Goal: Information Seeking & Learning: Learn about a topic

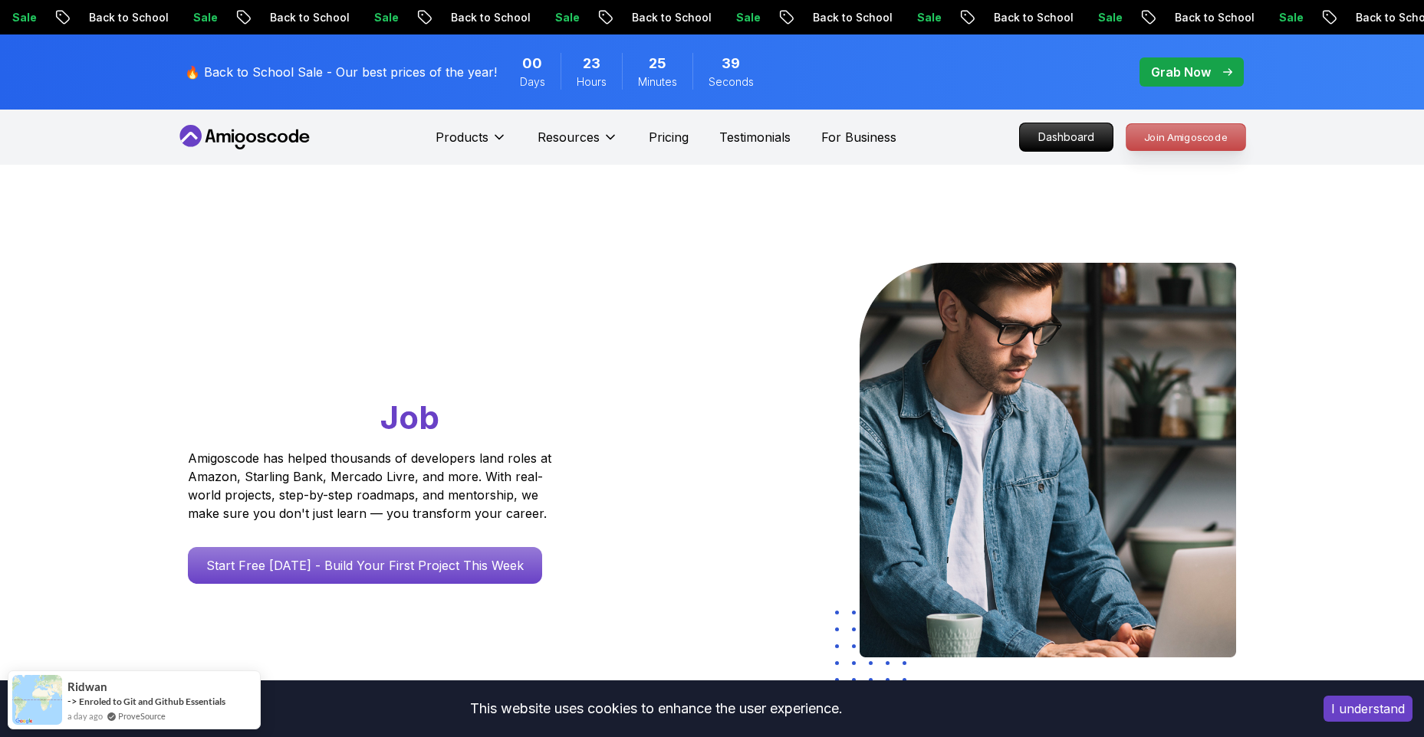
click at [1190, 141] on p "Join Amigoscode" at bounding box center [1185, 137] width 119 height 26
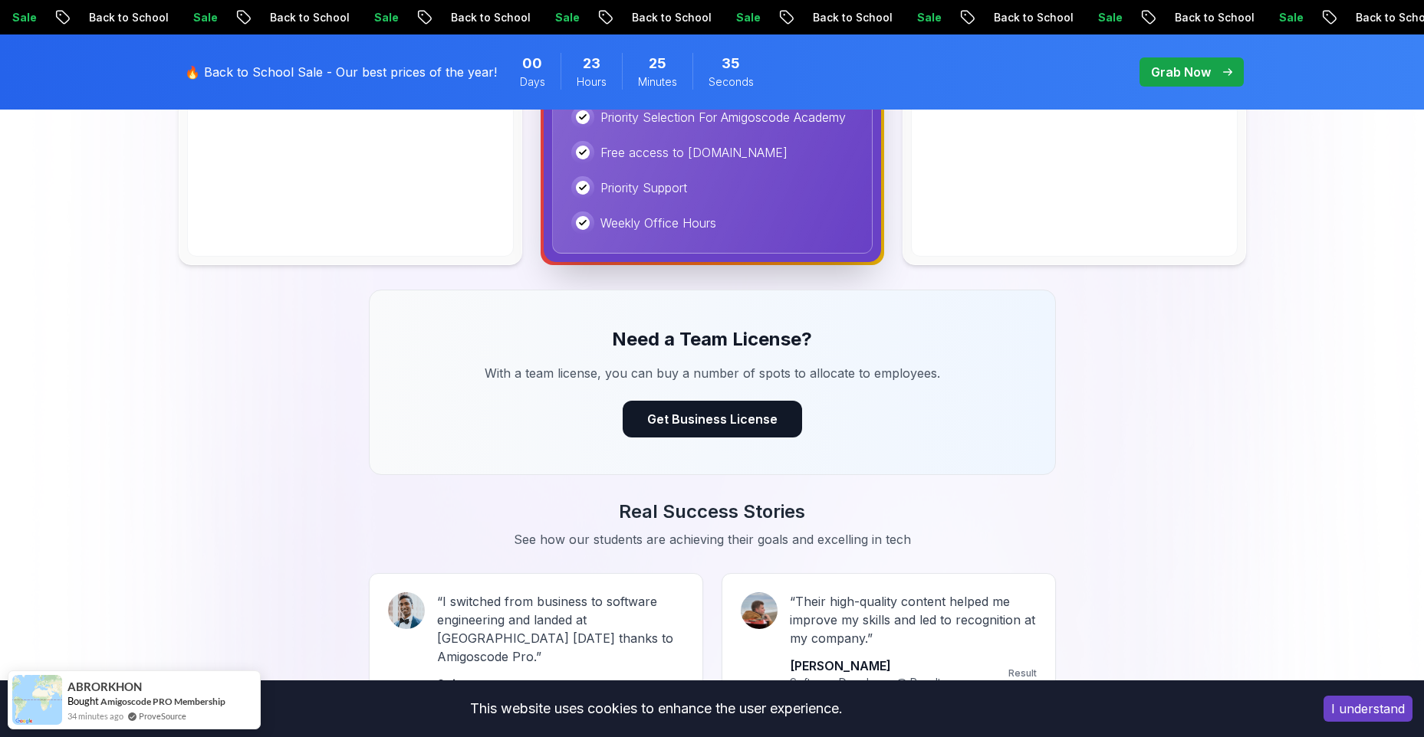
scroll to position [511, 0]
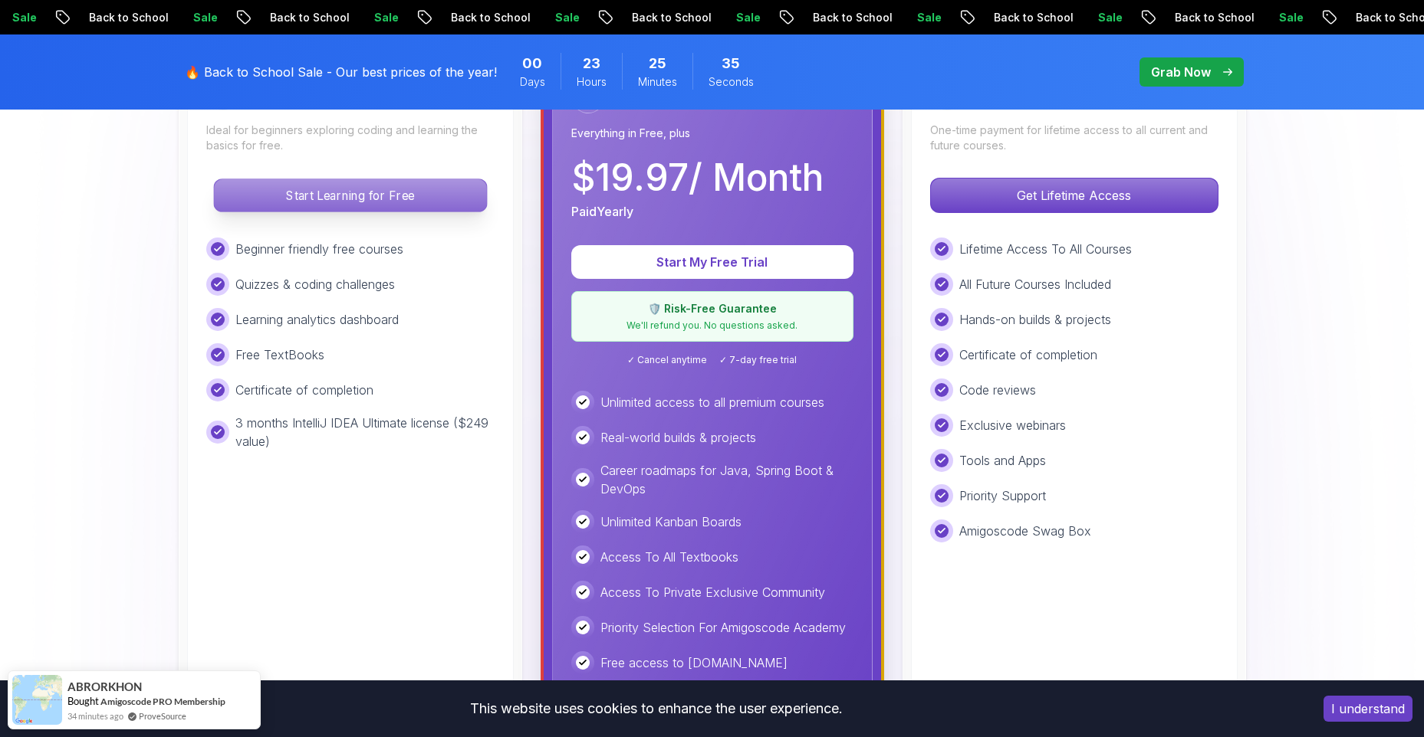
click at [440, 189] on p "Start Learning for Free" at bounding box center [350, 195] width 272 height 32
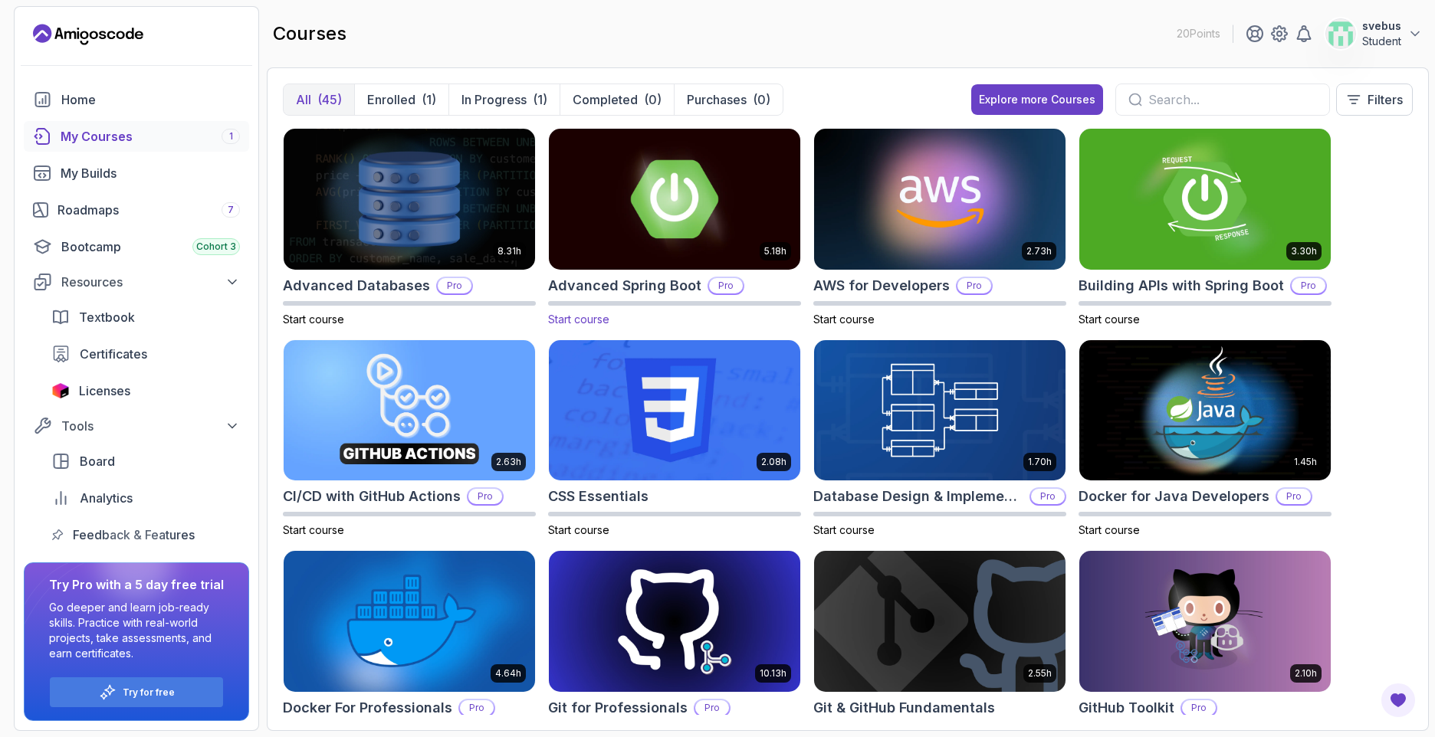
click at [684, 189] on img at bounding box center [675, 199] width 264 height 148
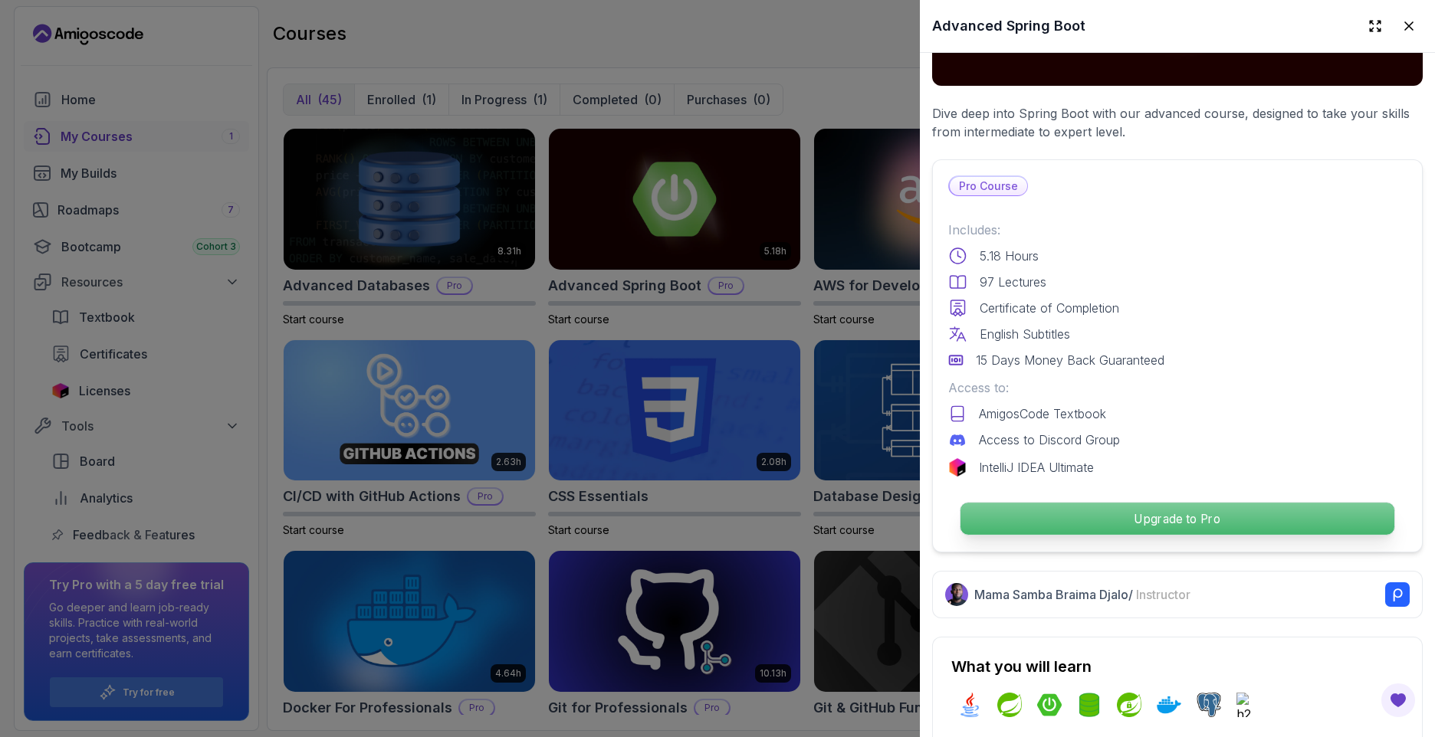
scroll to position [511, 0]
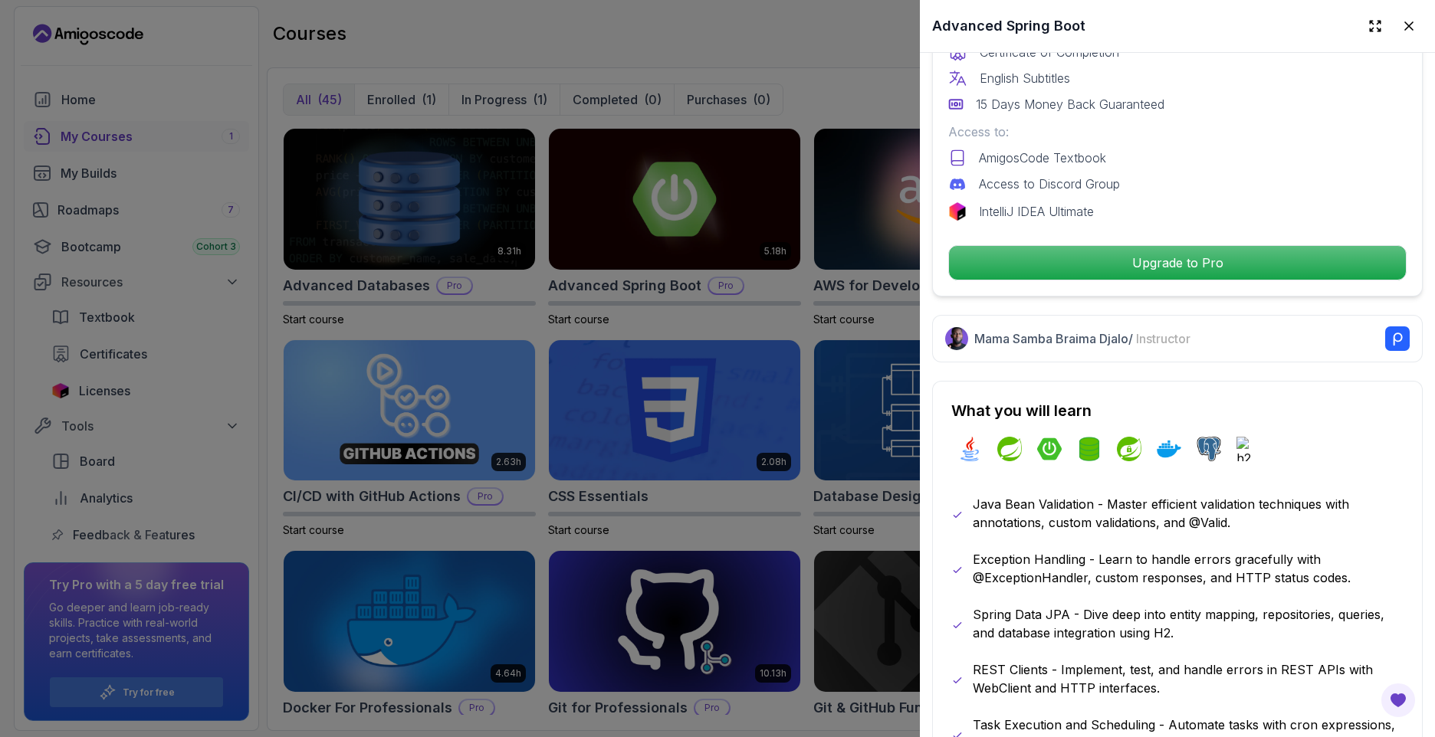
click at [808, 235] on div at bounding box center [717, 368] width 1435 height 737
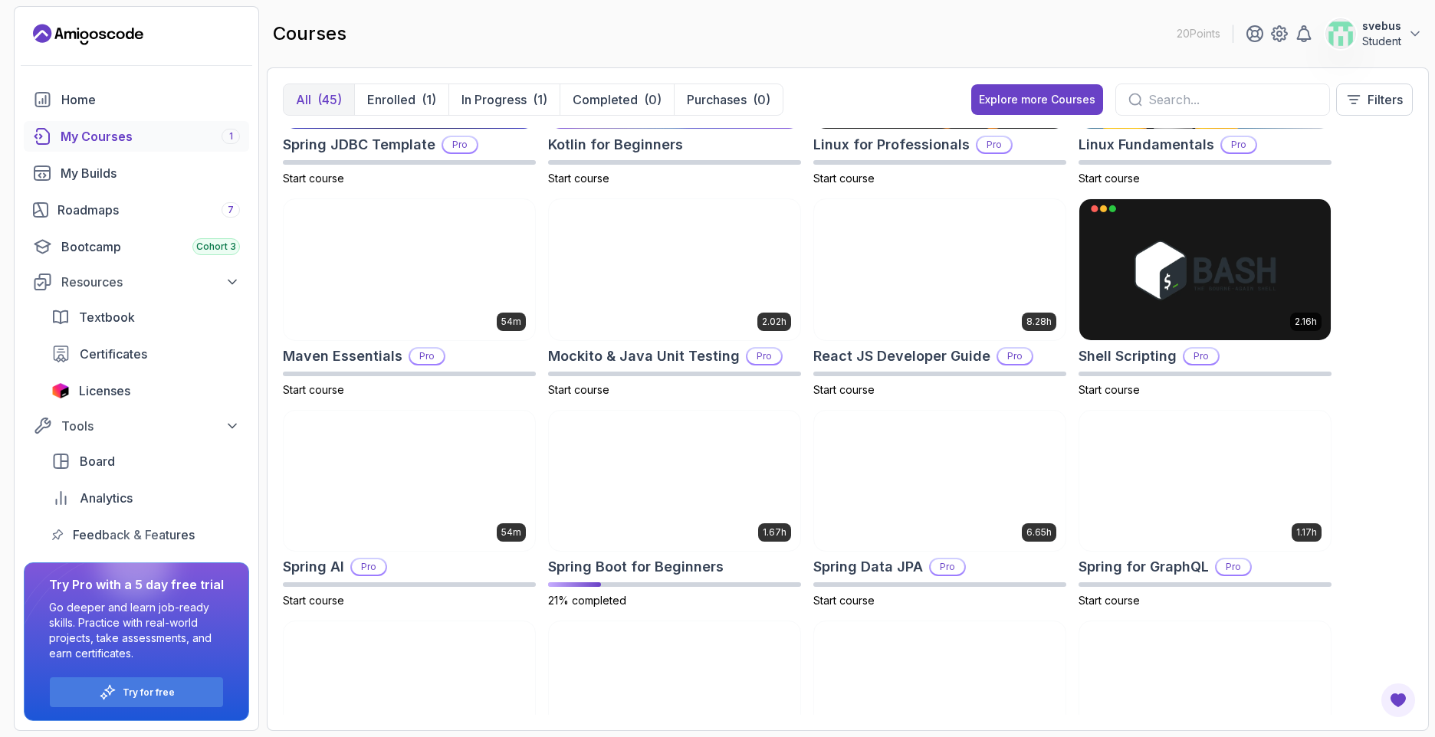
scroll to position [1788, 0]
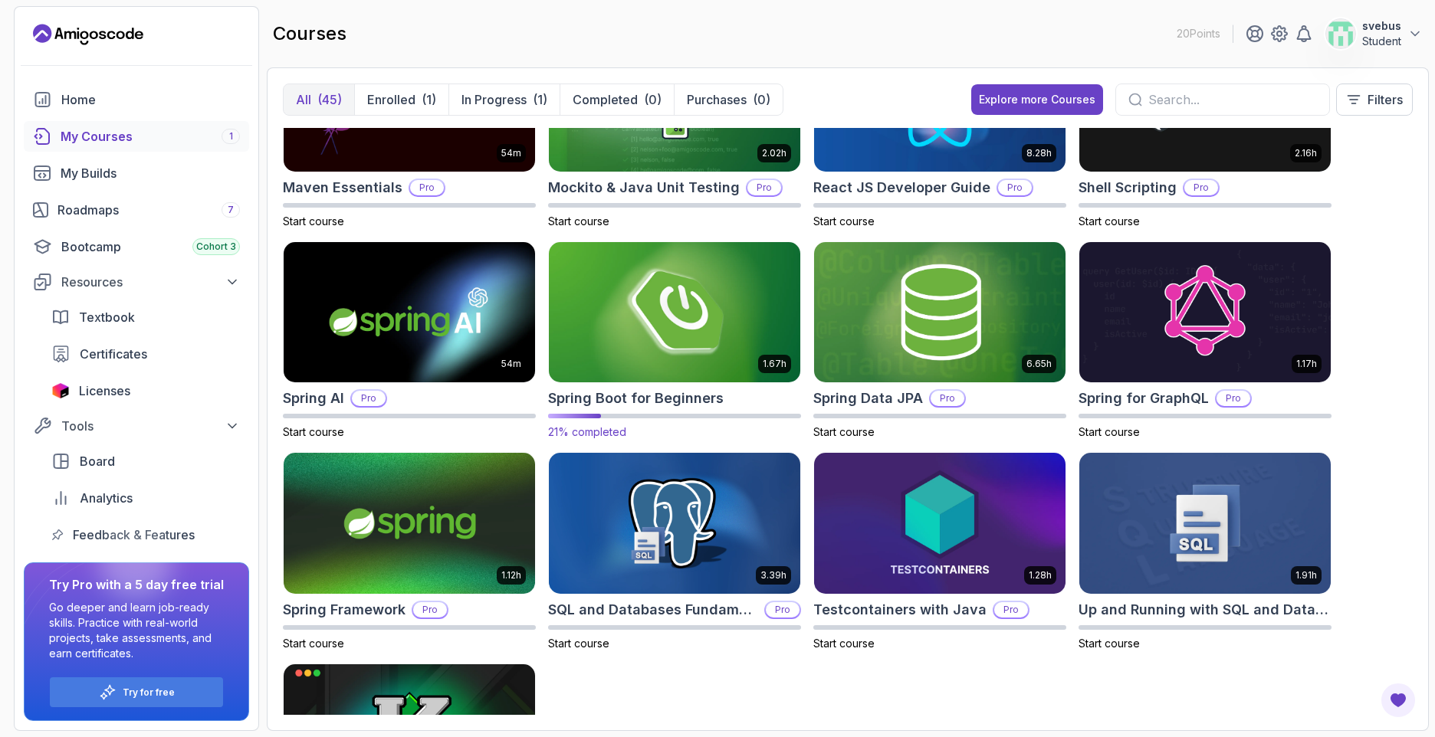
click at [704, 317] on img at bounding box center [675, 312] width 264 height 148
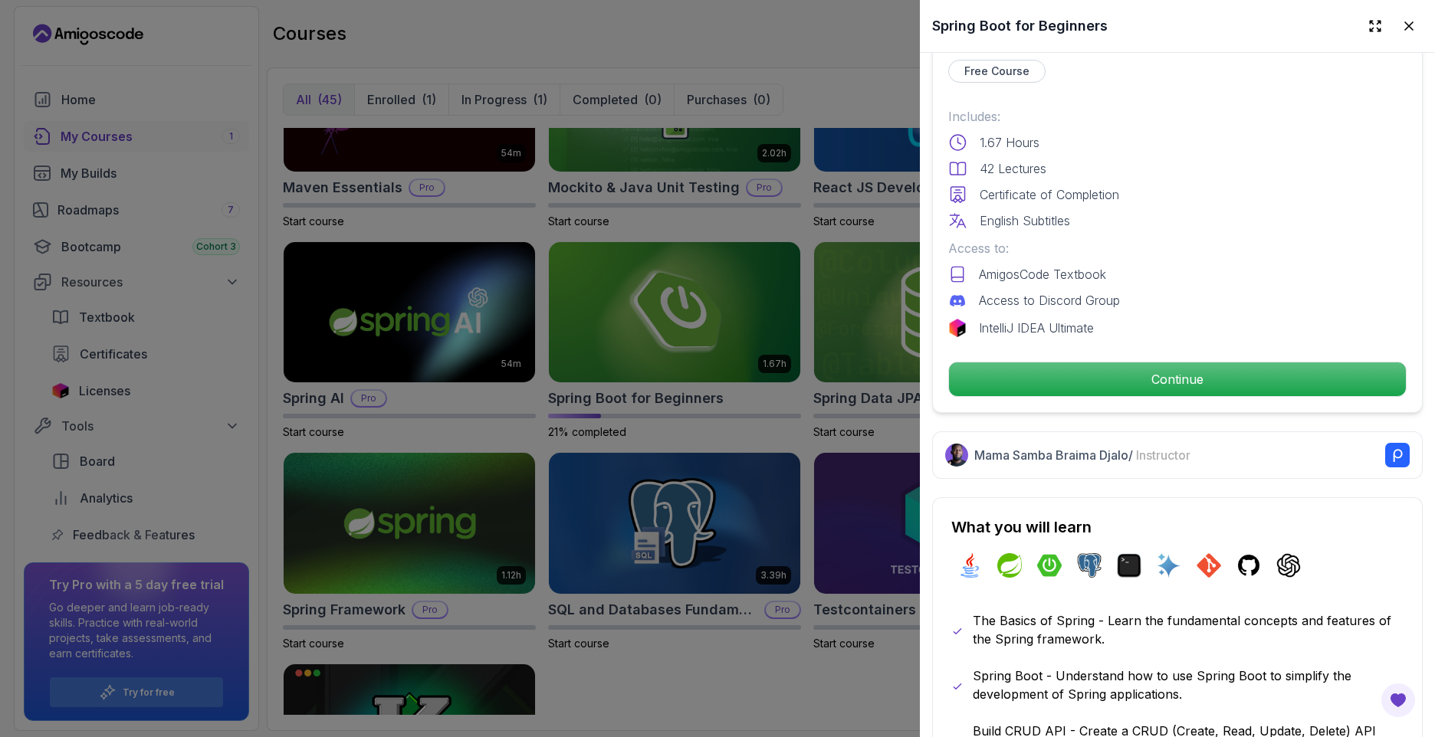
scroll to position [511, 0]
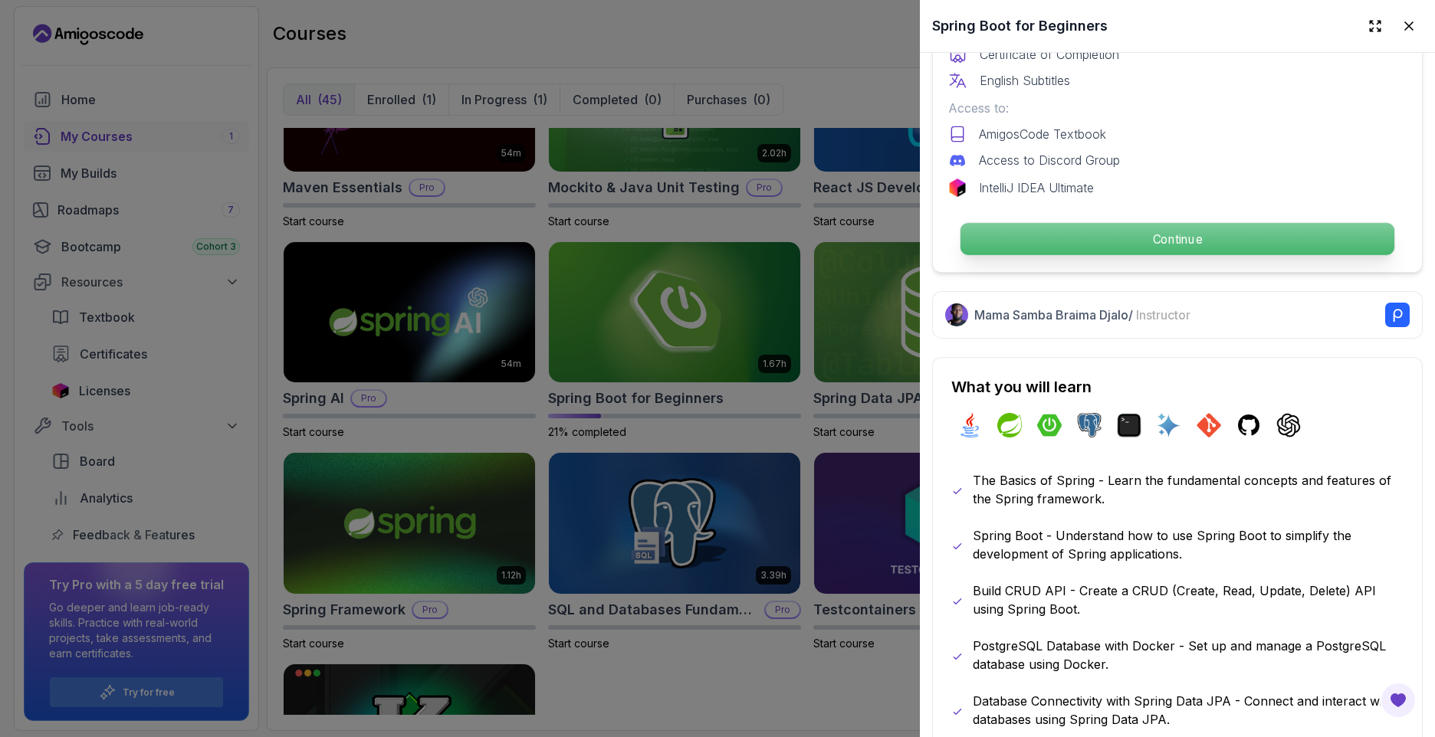
click at [1131, 238] on p "Continue" at bounding box center [1178, 239] width 434 height 32
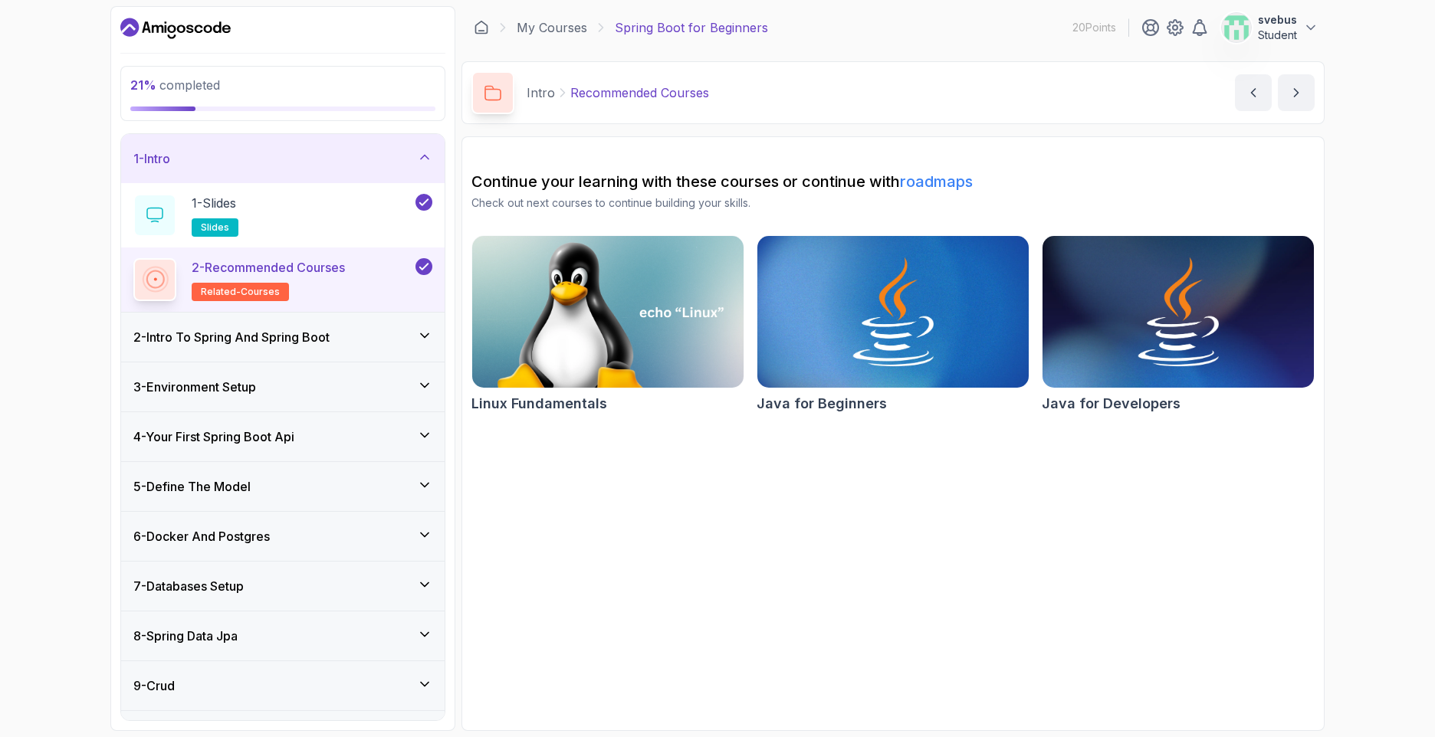
click at [426, 330] on icon at bounding box center [424, 335] width 15 height 15
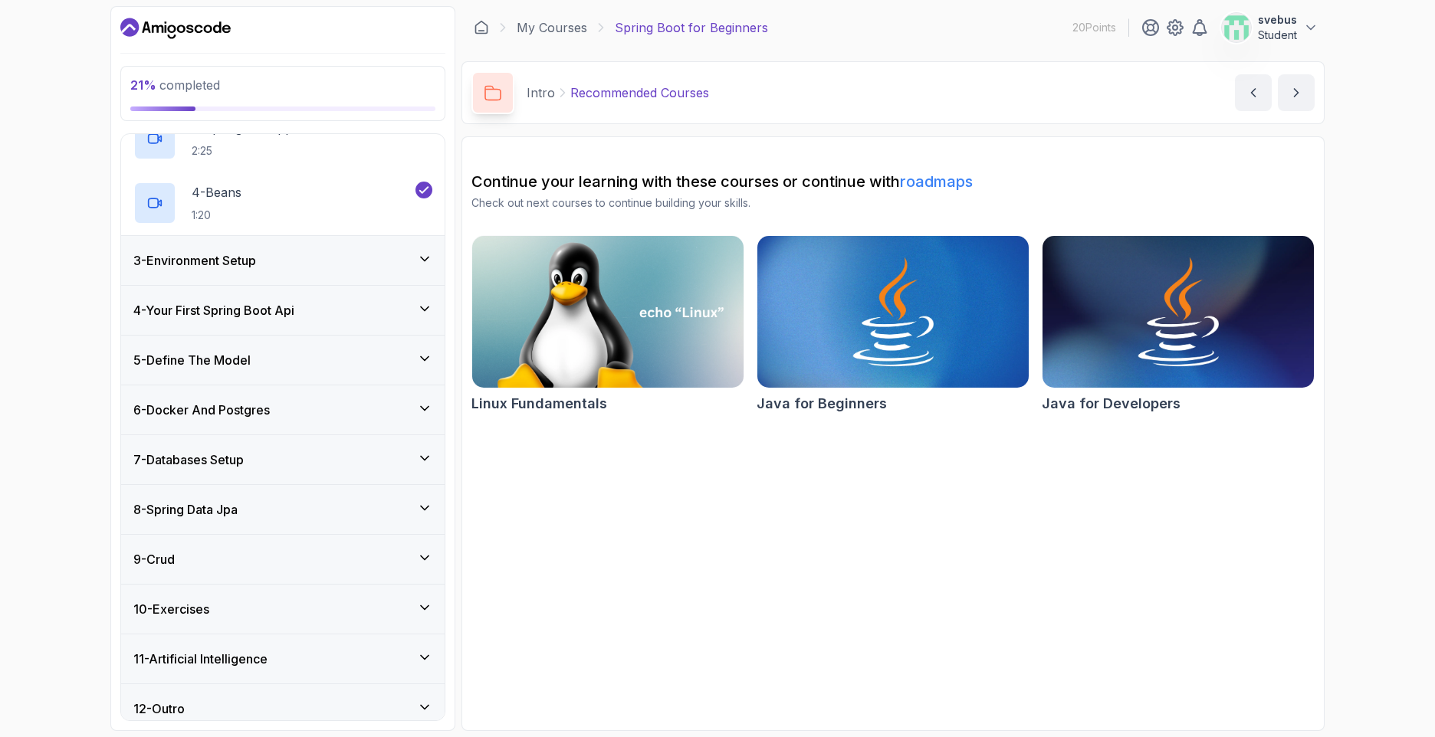
click at [422, 271] on div "3 - Environment Setup" at bounding box center [282, 260] width 323 height 49
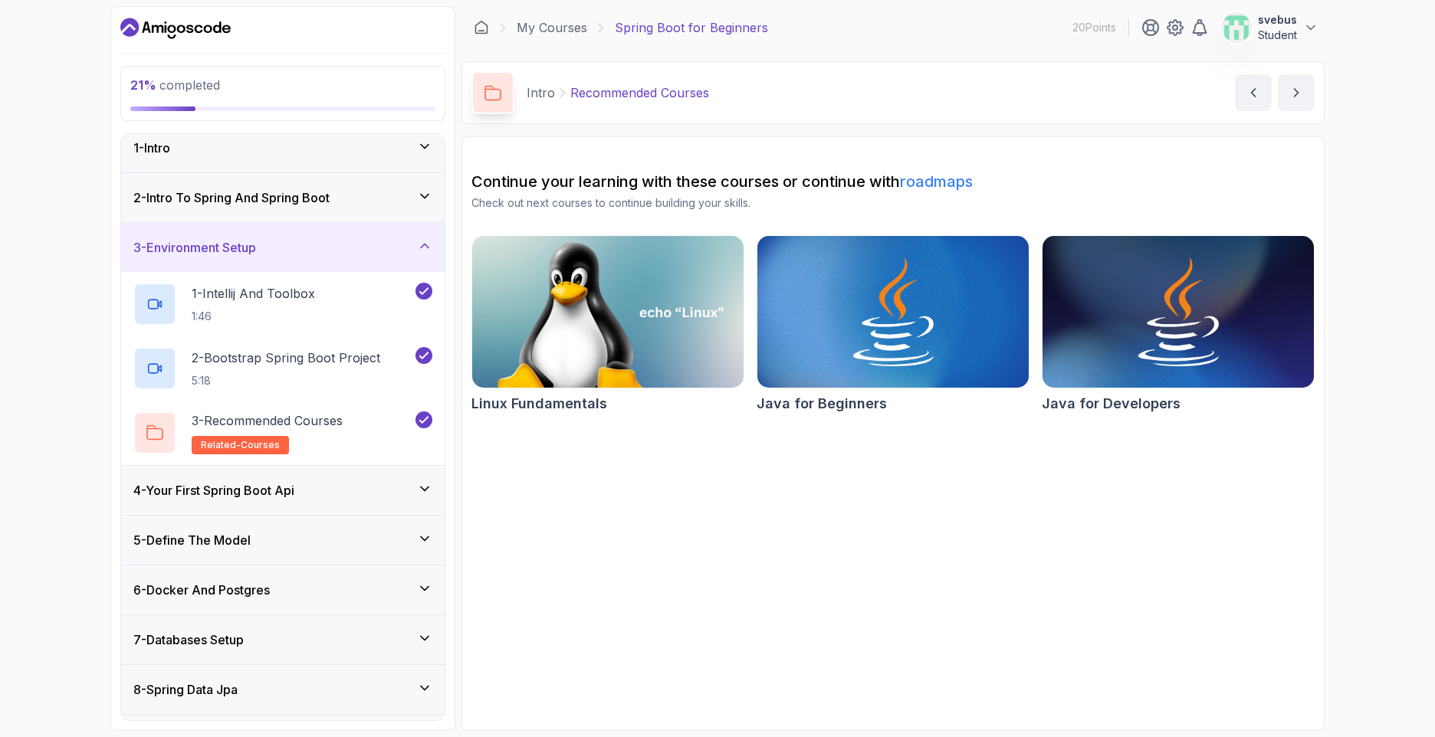
click at [417, 488] on icon at bounding box center [424, 488] width 15 height 15
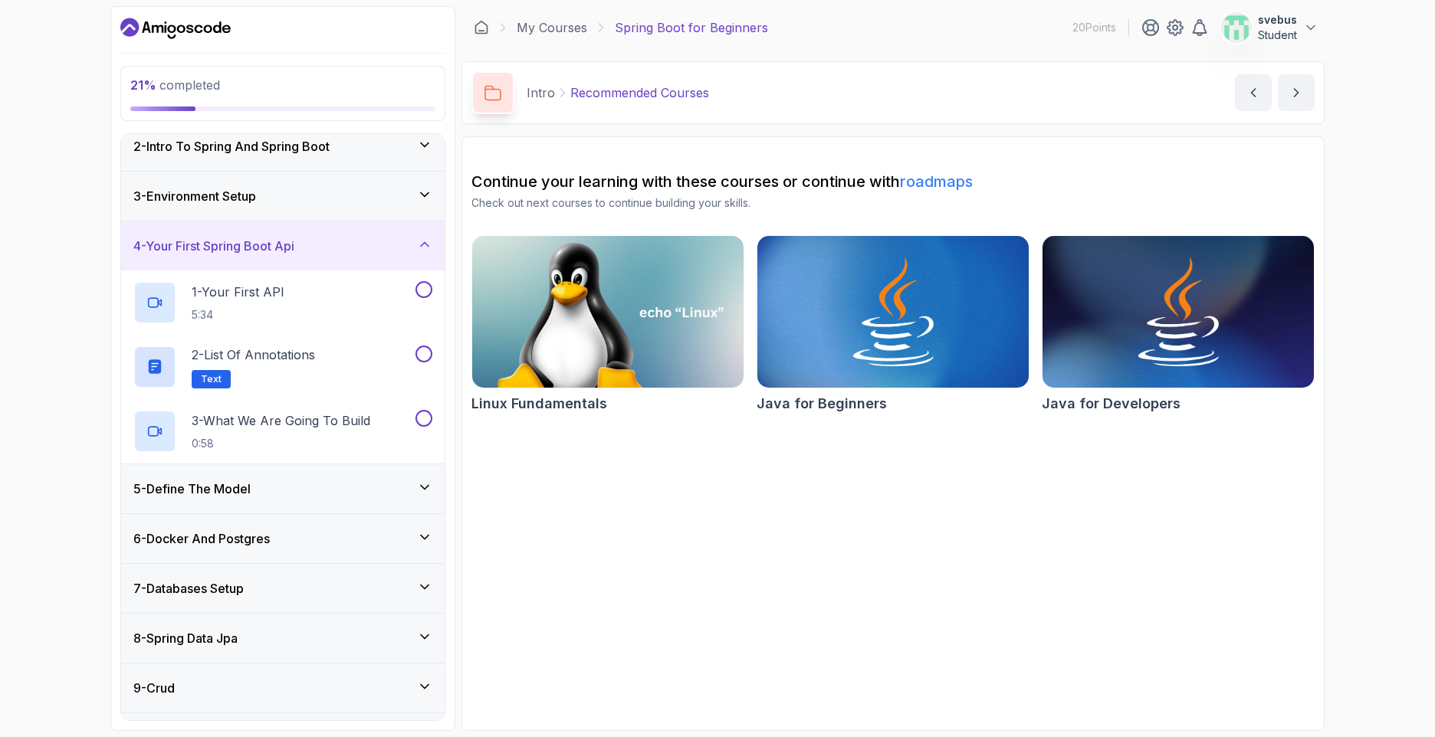
scroll to position [0, 0]
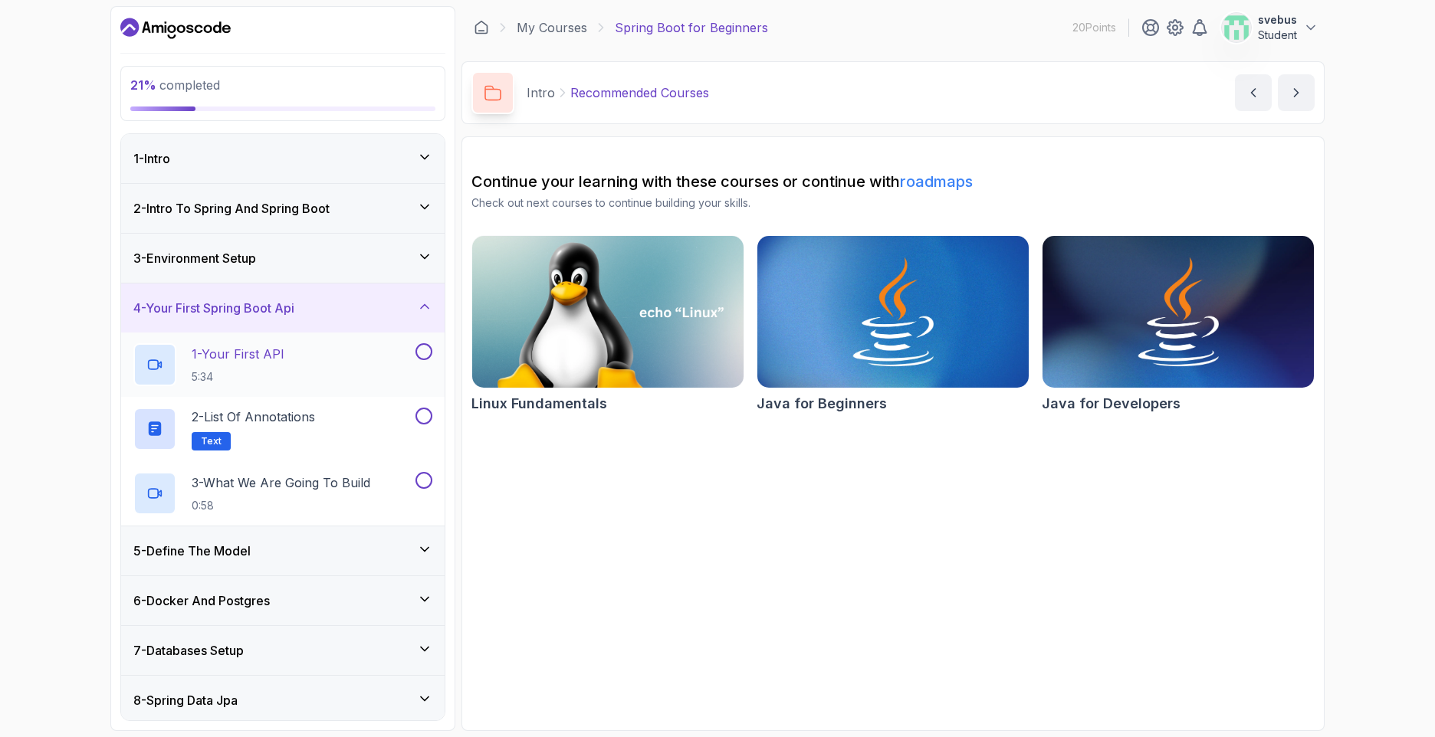
click at [369, 368] on div "1 - Your First API 5:34" at bounding box center [272, 364] width 279 height 43
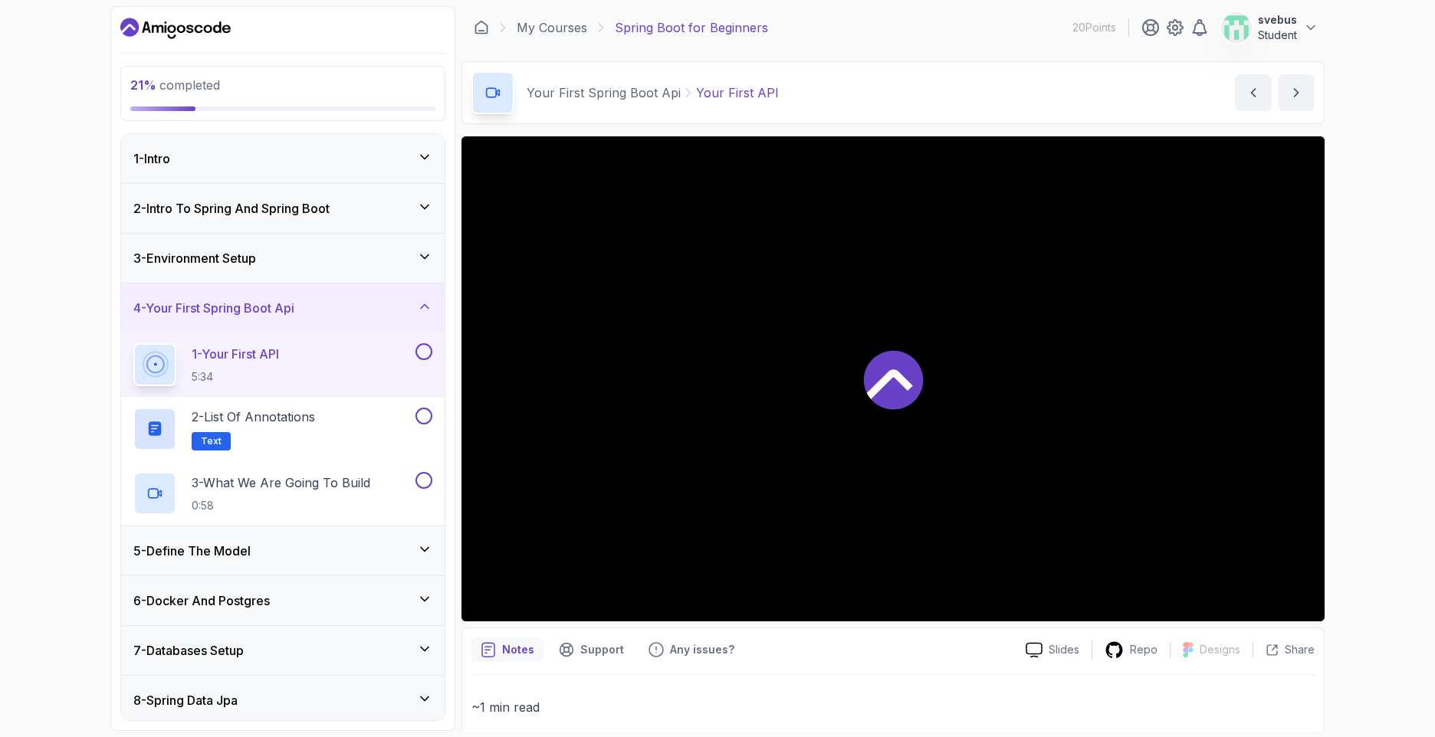
click at [900, 381] on icon at bounding box center [890, 384] width 46 height 30
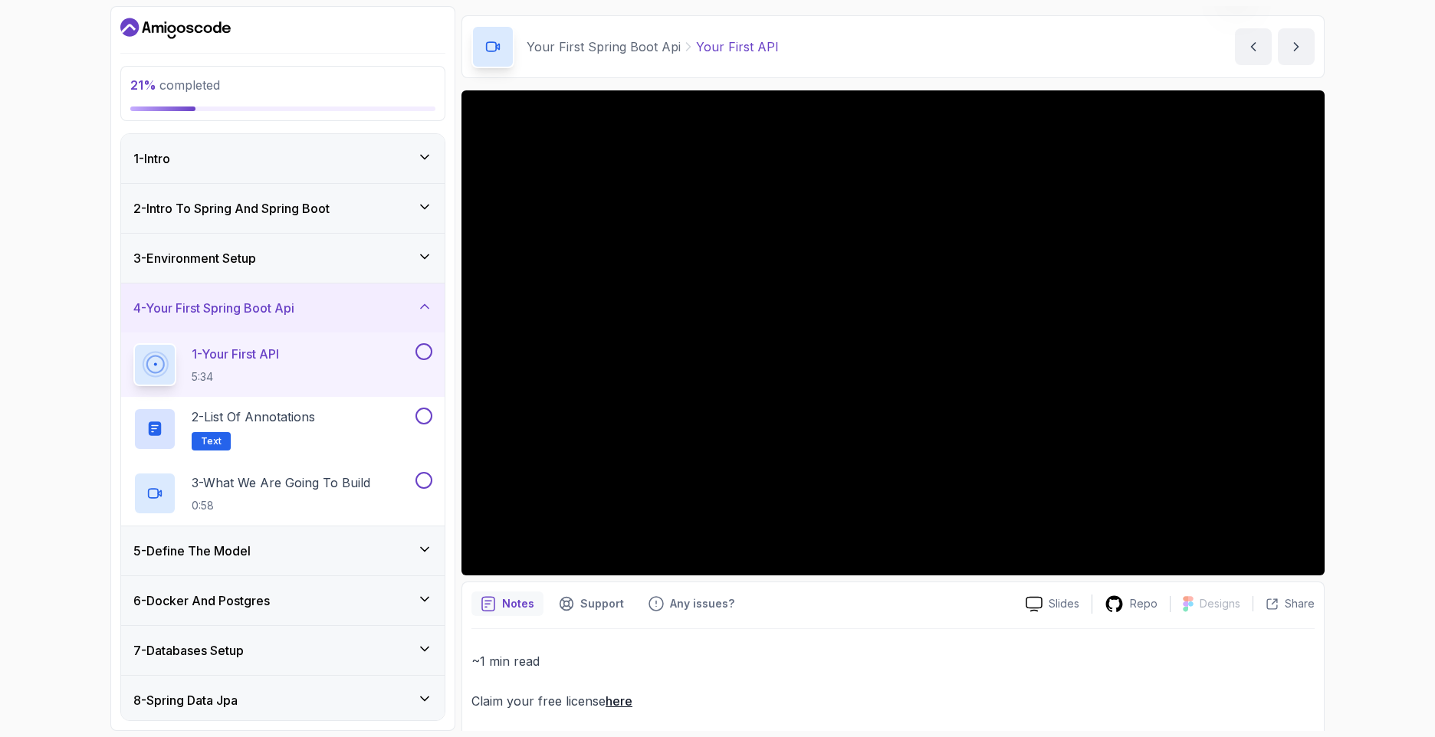
scroll to position [58, 0]
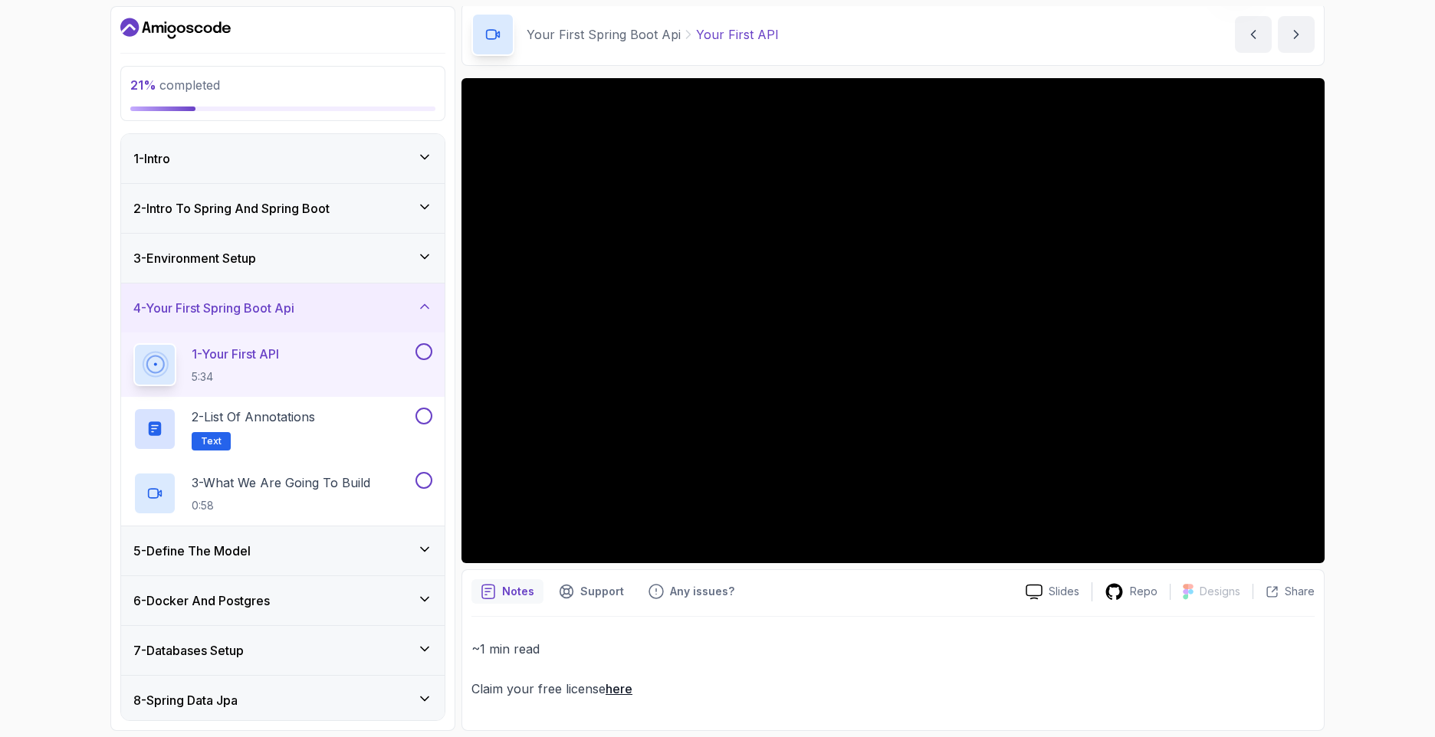
click at [386, 548] on div "5 - Define The Model" at bounding box center [282, 551] width 299 height 18
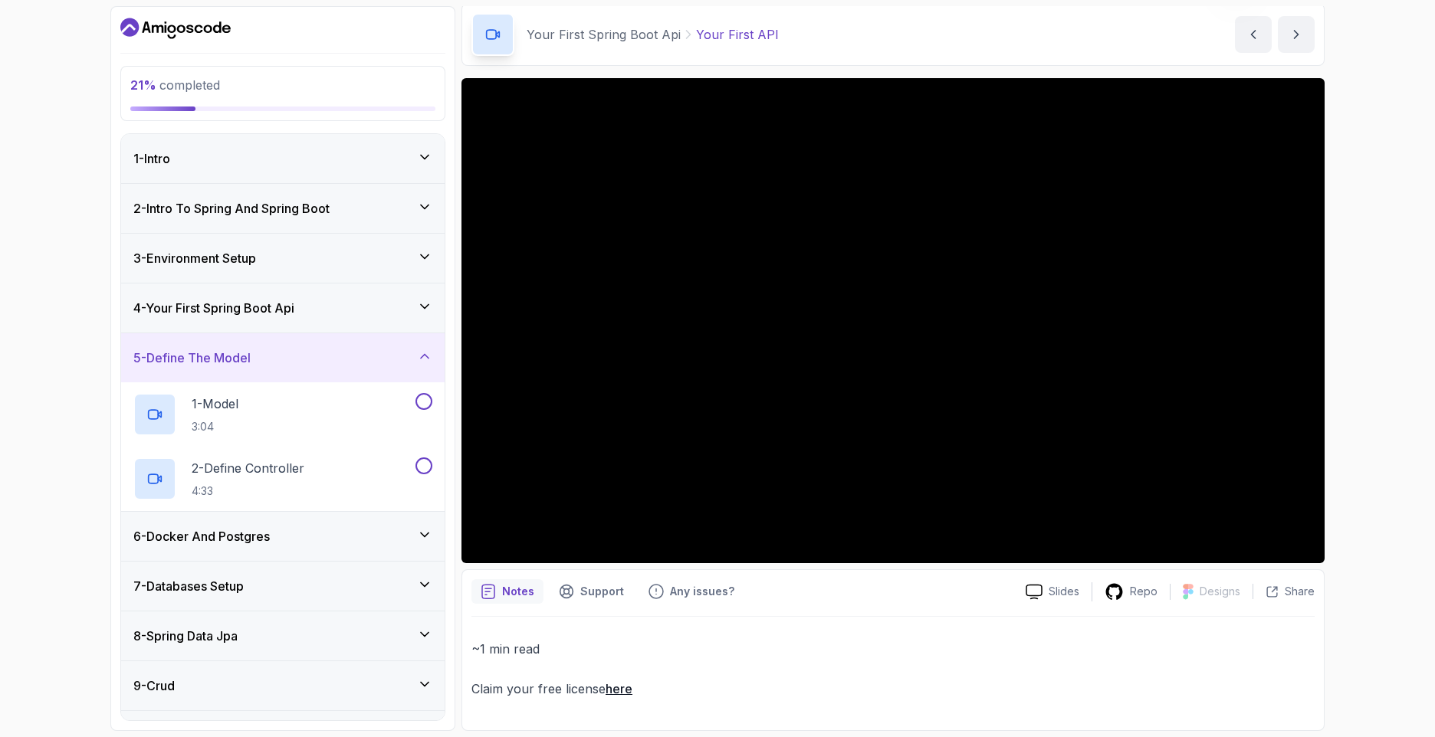
click at [392, 366] on div "5 - Define The Model" at bounding box center [282, 358] width 299 height 18
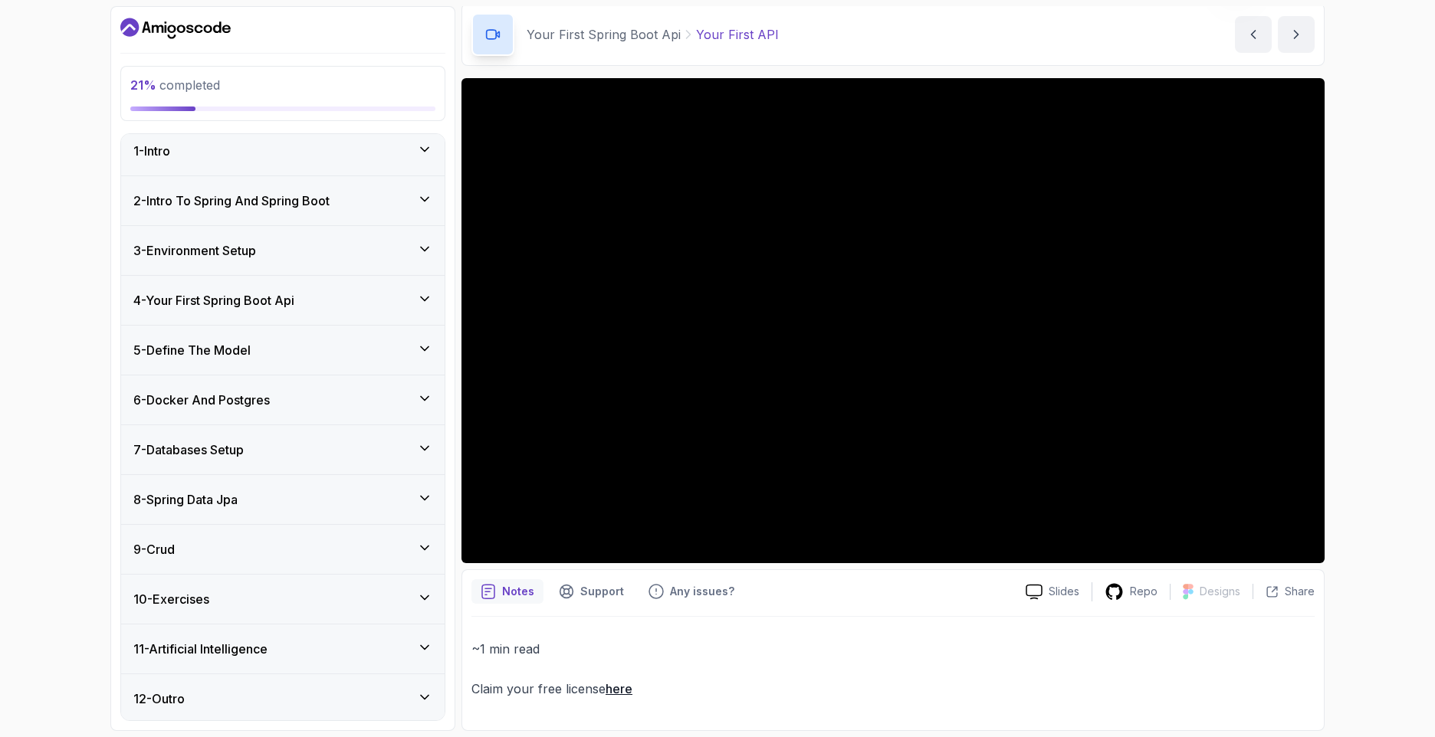
scroll to position [11, 0]
click at [388, 701] on div "12 - Outro" at bounding box center [282, 696] width 299 height 18
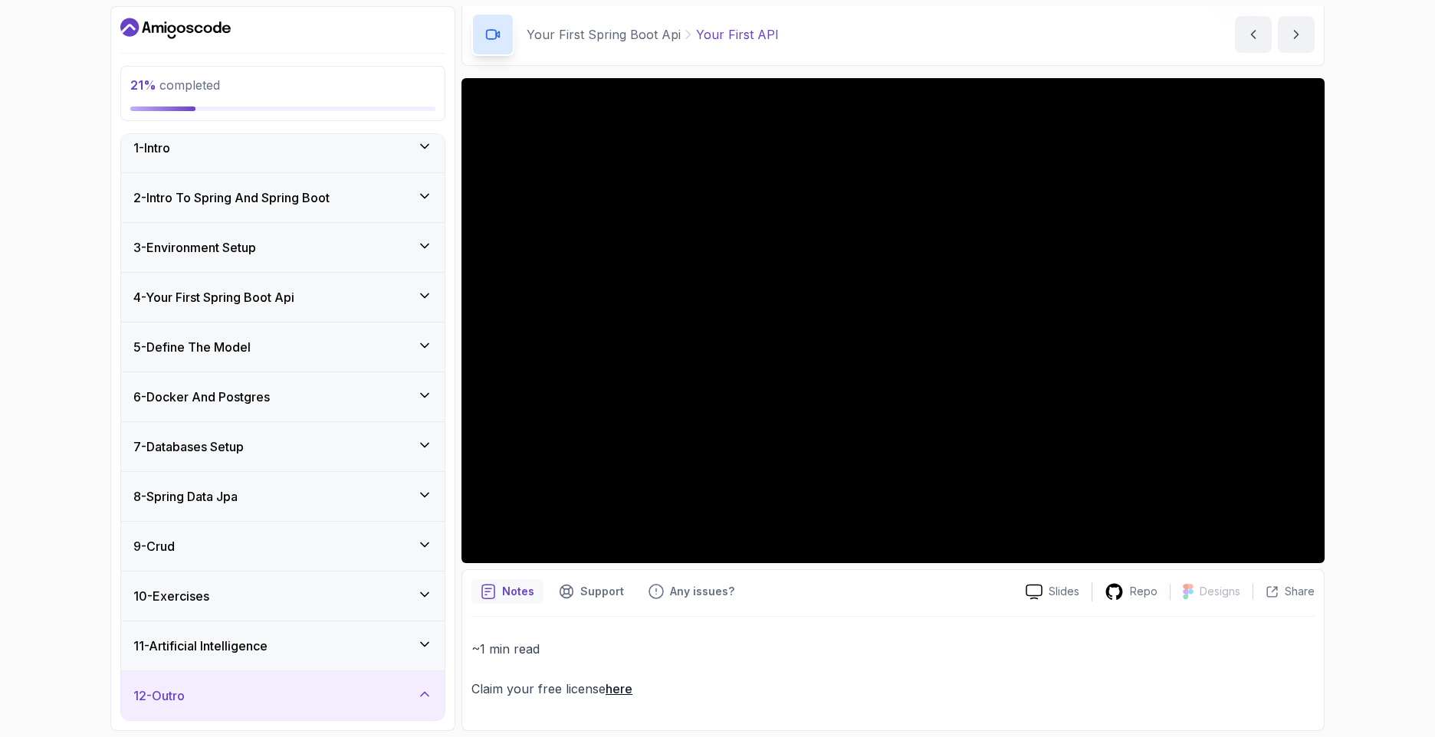
click at [393, 619] on div "10 - Exercises" at bounding box center [282, 596] width 323 height 49
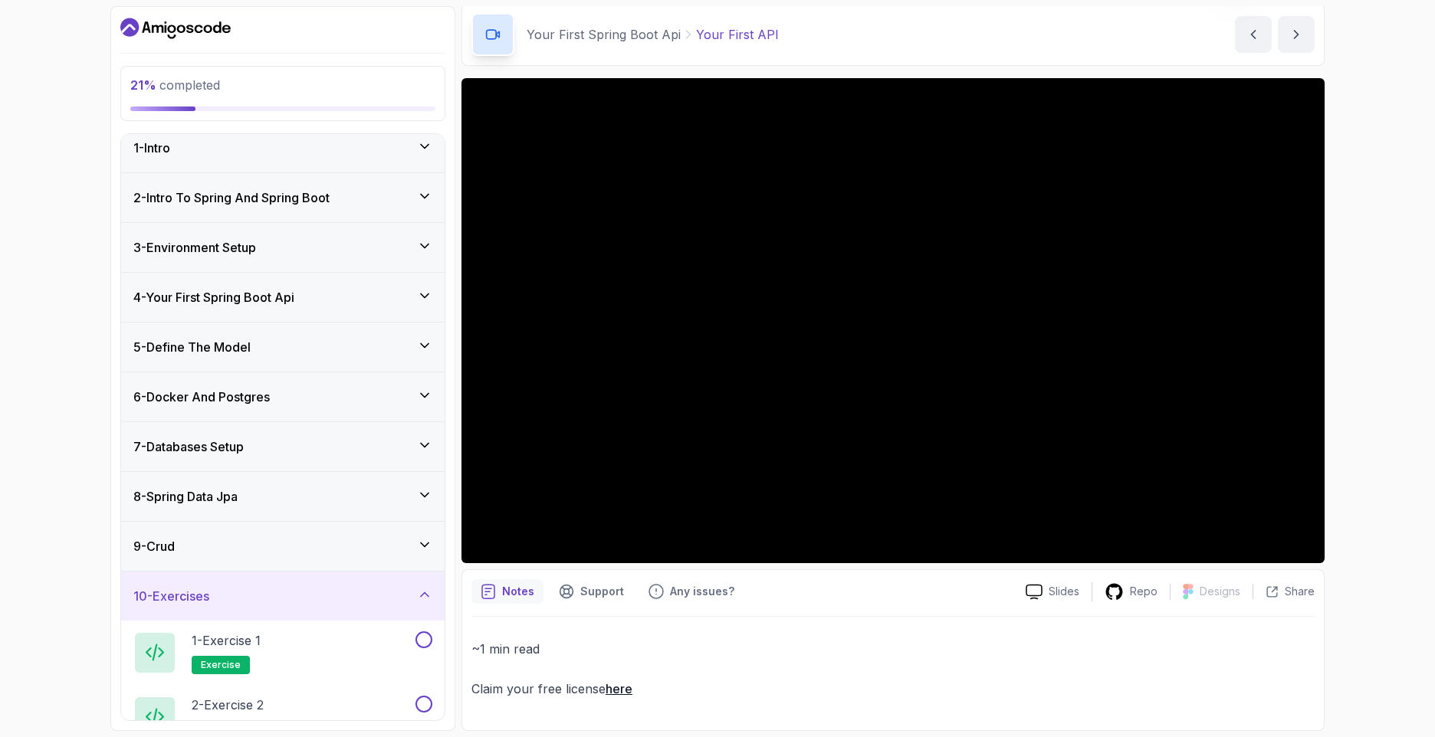
click at [393, 603] on div "10 - Exercises" at bounding box center [282, 596] width 299 height 18
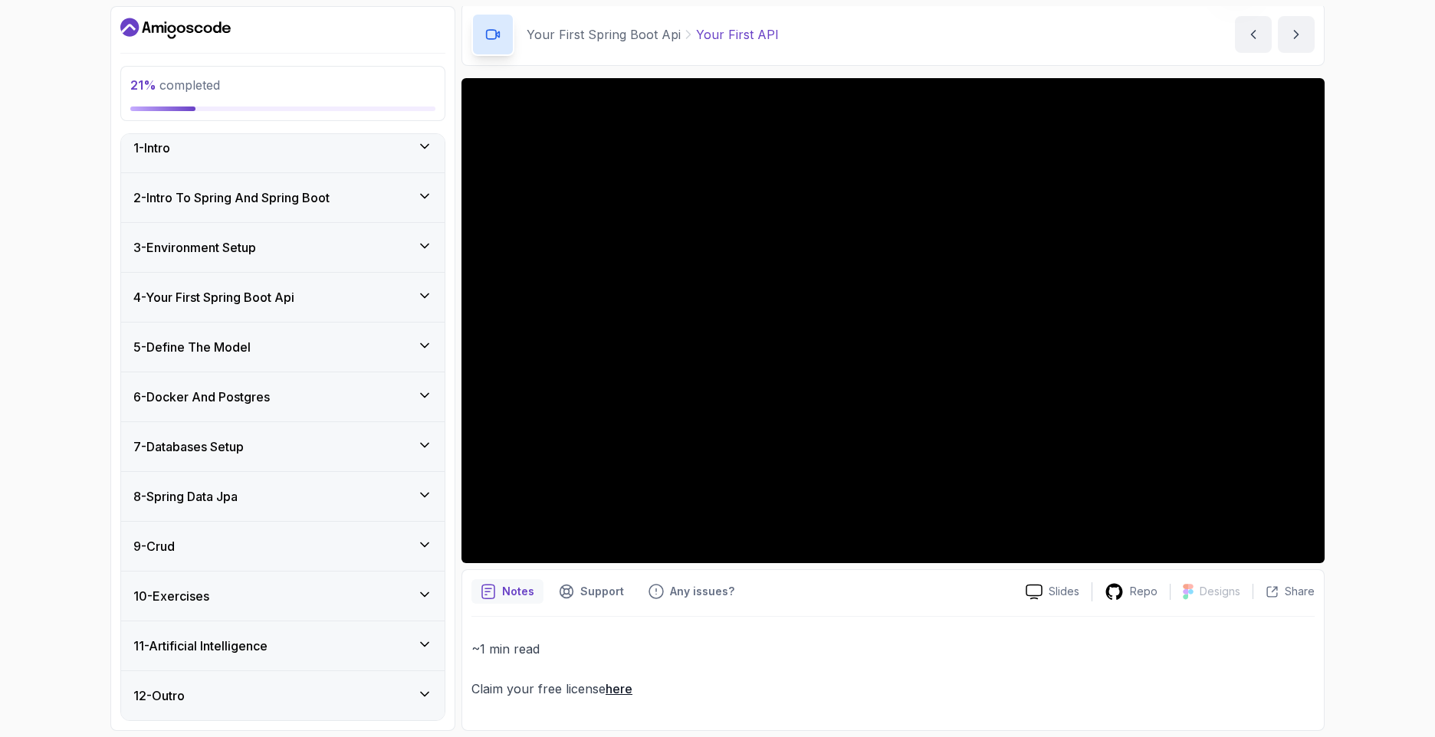
click at [390, 609] on div "10 - Exercises" at bounding box center [282, 596] width 323 height 49
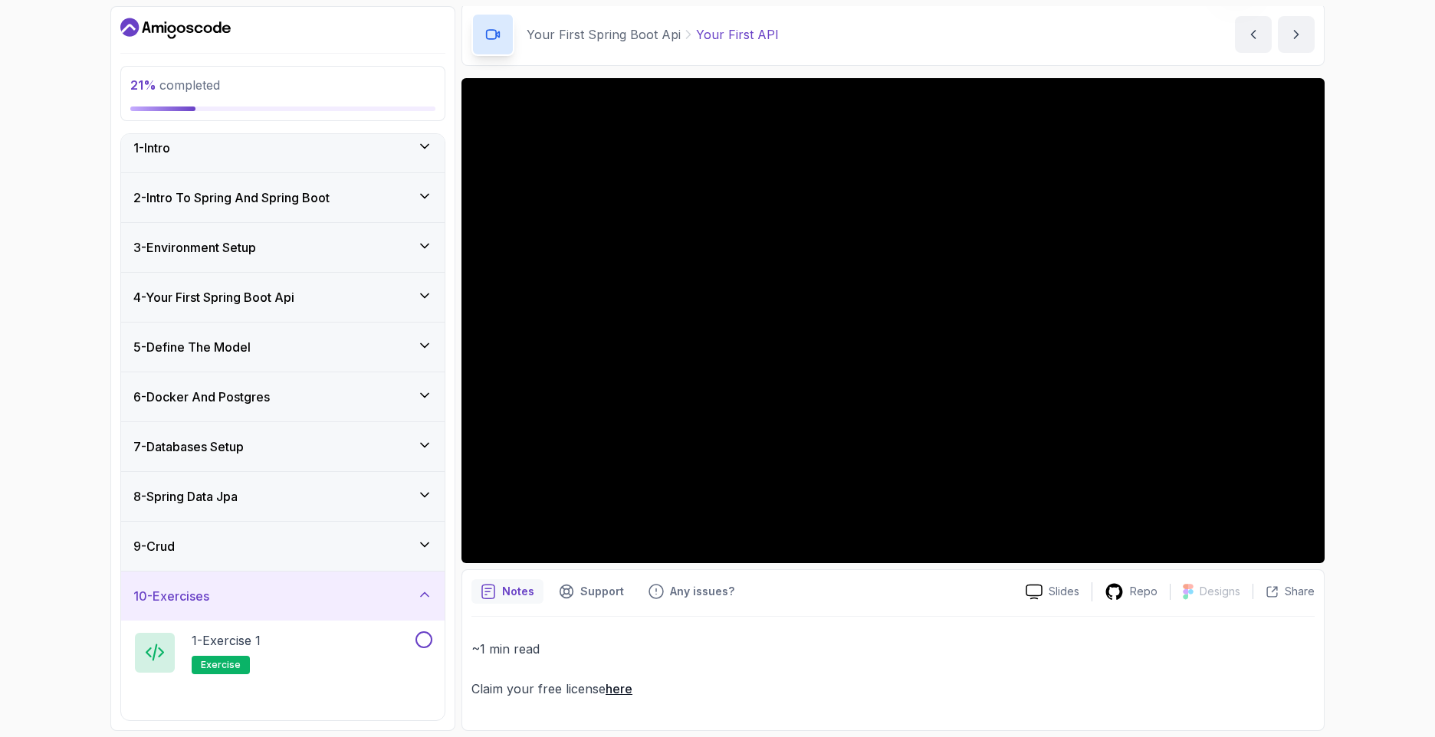
scroll to position [204, 0]
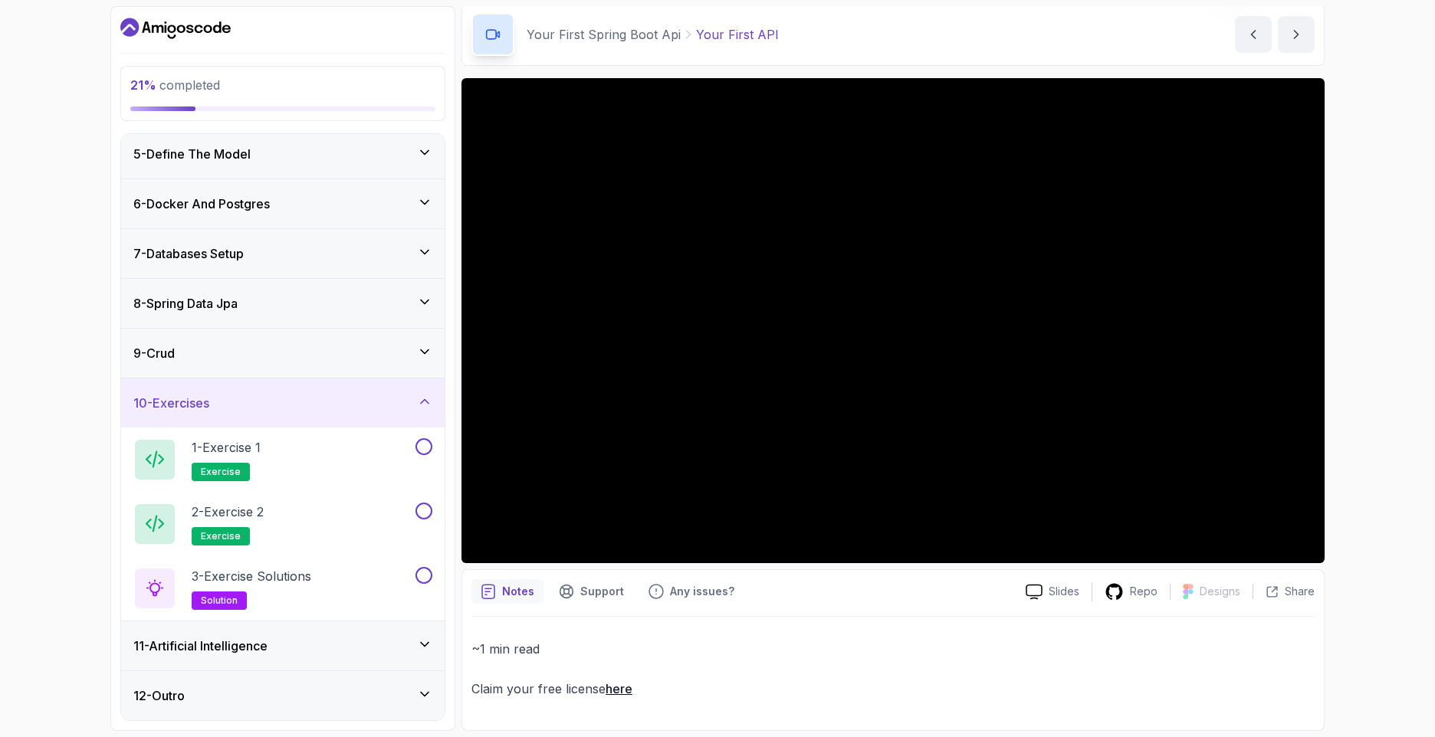
click at [352, 400] on div "10 - Exercises" at bounding box center [282, 403] width 299 height 18
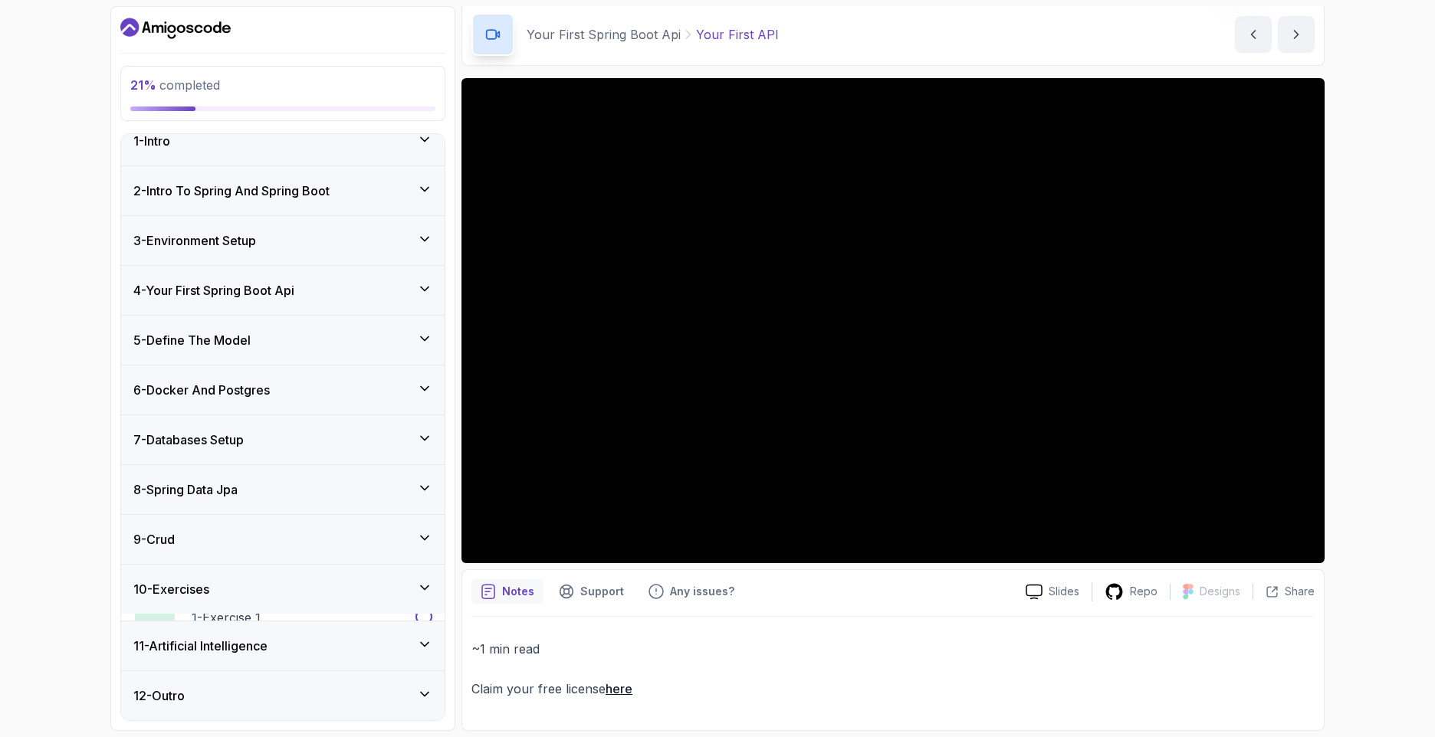
scroll to position [11, 0]
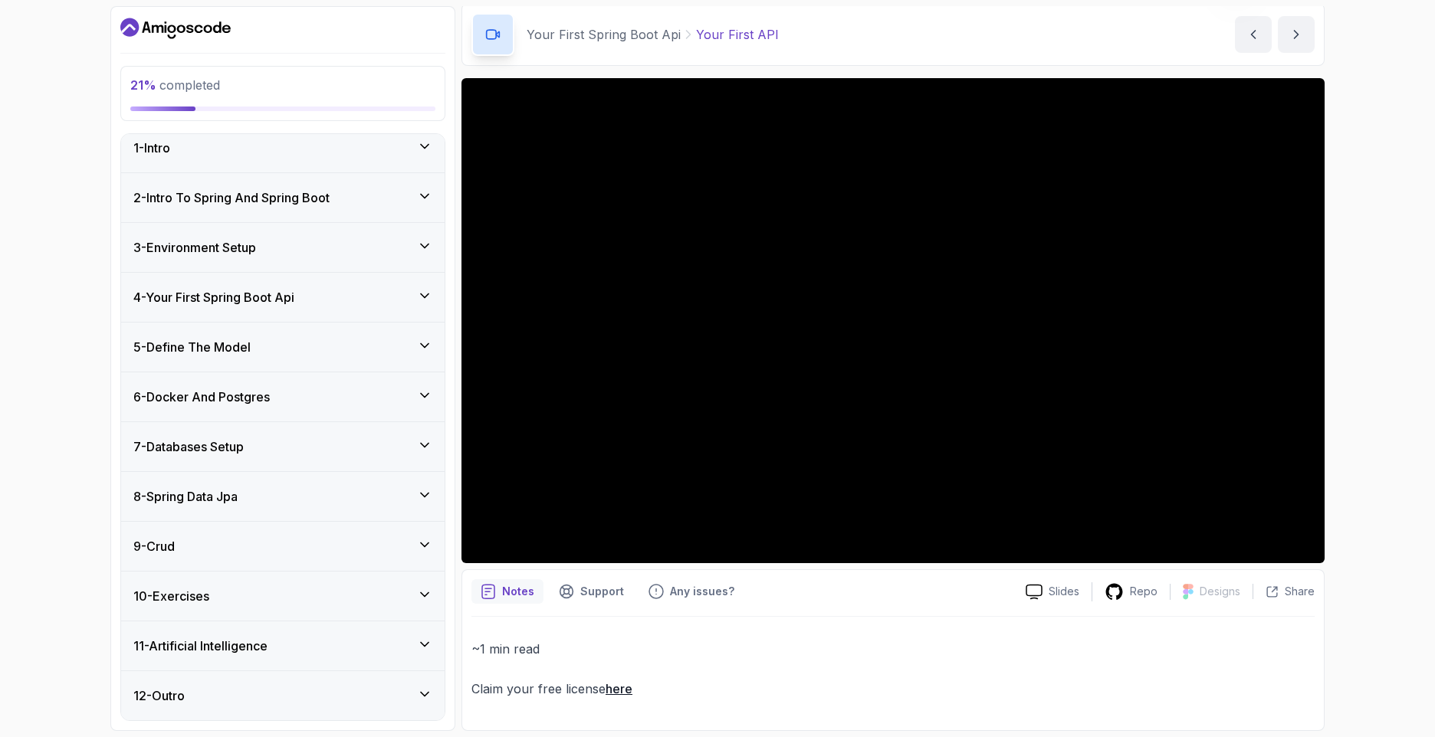
click at [334, 563] on div "9 - Crud" at bounding box center [282, 546] width 323 height 49
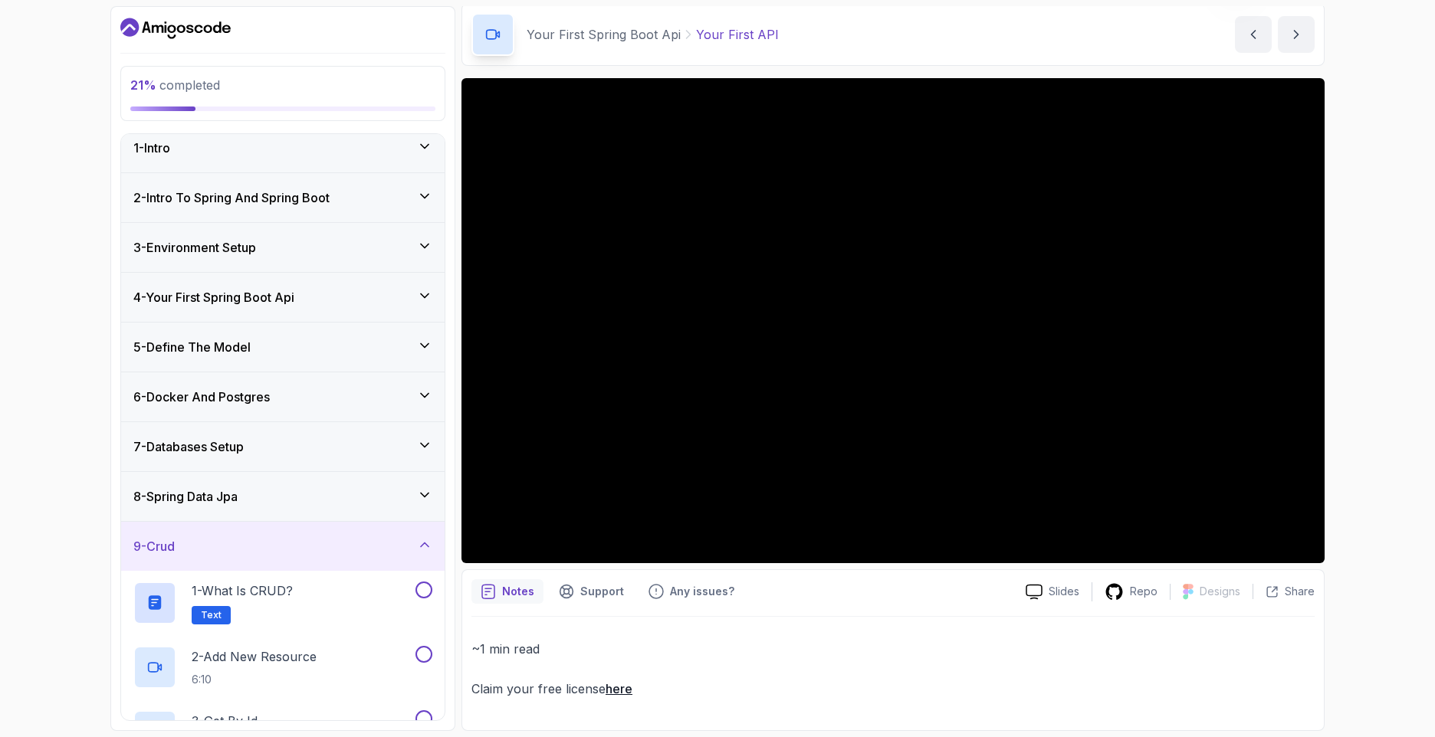
click at [341, 545] on div "9 - Crud" at bounding box center [282, 546] width 299 height 18
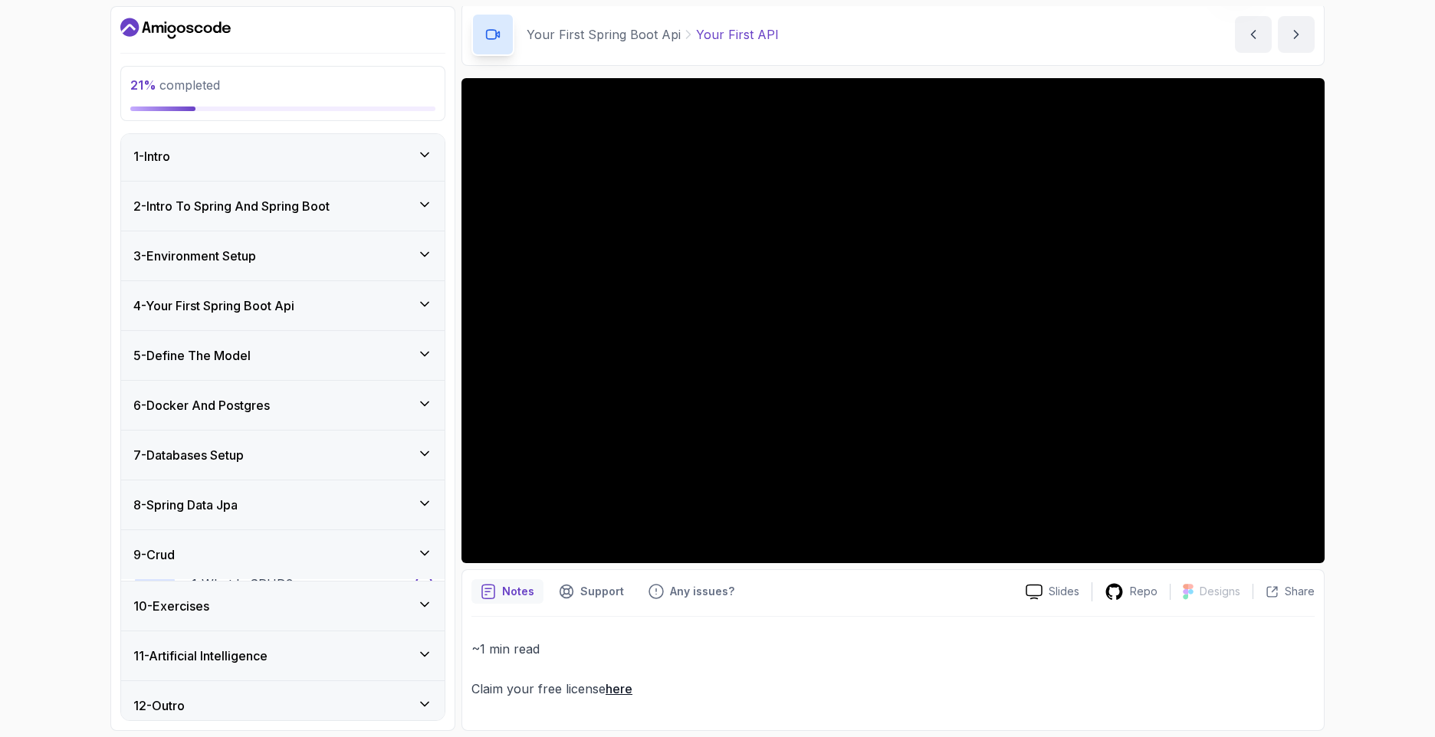
scroll to position [0, 0]
